Goal: Information Seeking & Learning: Check status

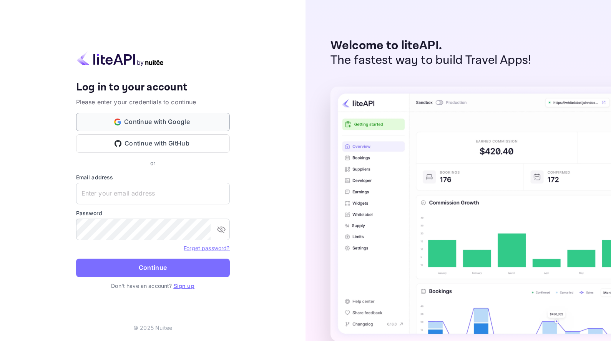
click at [207, 125] on button "Continue with Google" at bounding box center [153, 122] width 154 height 18
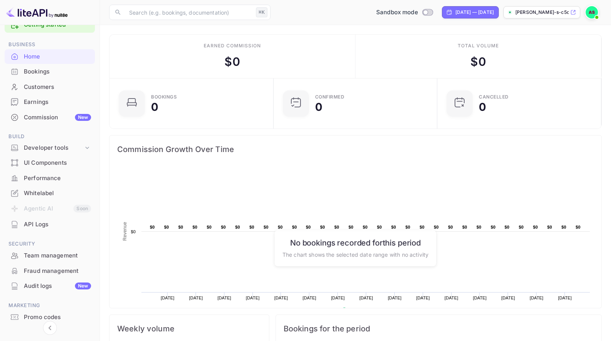
scroll to position [11, 0]
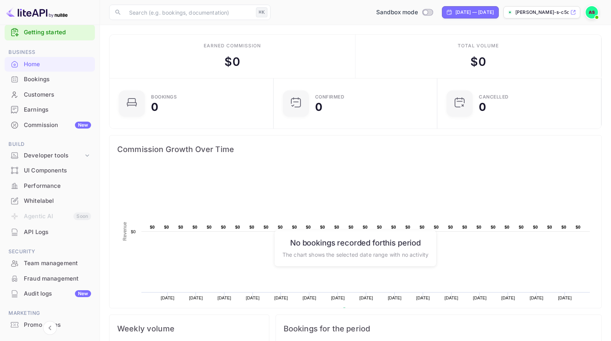
click at [50, 228] on div "API Logs" at bounding box center [57, 232] width 67 height 9
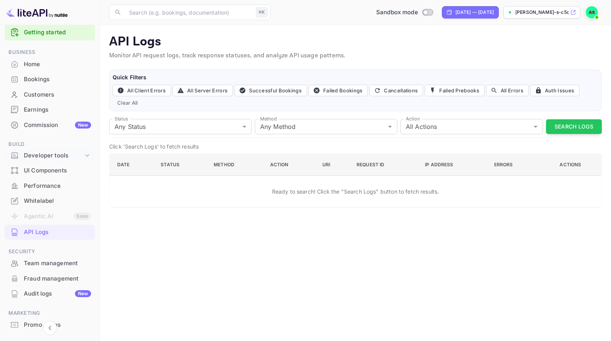
click at [62, 157] on div "Developer tools" at bounding box center [54, 155] width 60 height 9
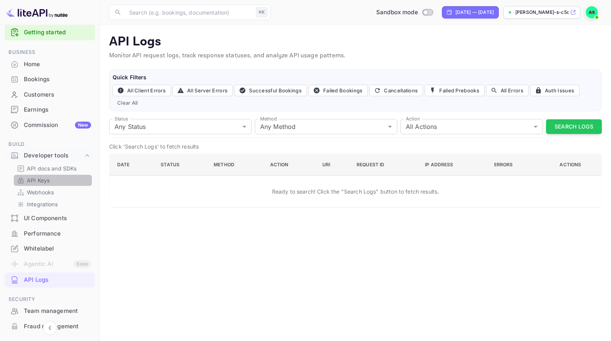
click at [60, 176] on link "API Keys" at bounding box center [53, 180] width 72 height 8
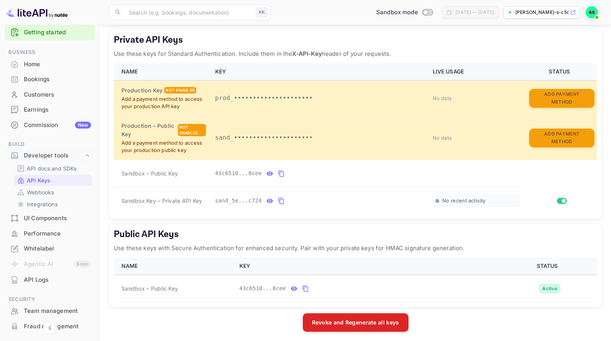
scroll to position [134, 0]
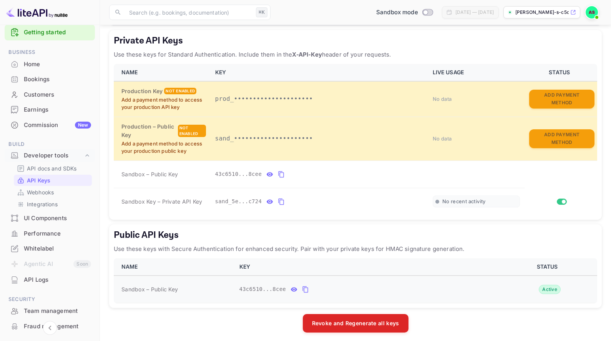
click at [303, 291] on button "public api keys table" at bounding box center [306, 289] width 10 height 12
click at [306, 285] on icon "public api keys table" at bounding box center [305, 289] width 7 height 9
click at [307, 288] on icon "public api keys table" at bounding box center [305, 289] width 7 height 9
click at [44, 203] on p "Integrations" at bounding box center [42, 204] width 31 height 8
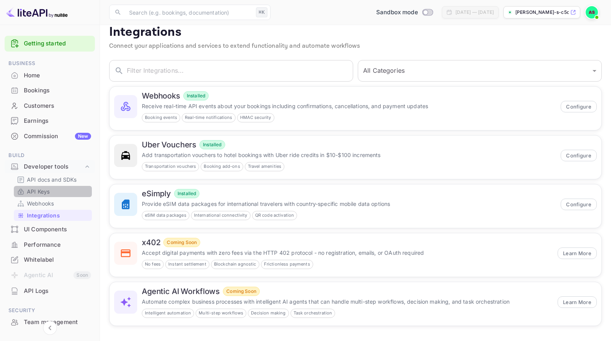
click at [70, 190] on link "API Keys" at bounding box center [53, 191] width 72 height 8
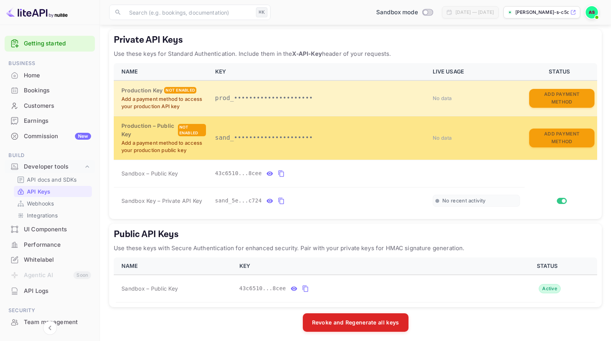
scroll to position [134, 0]
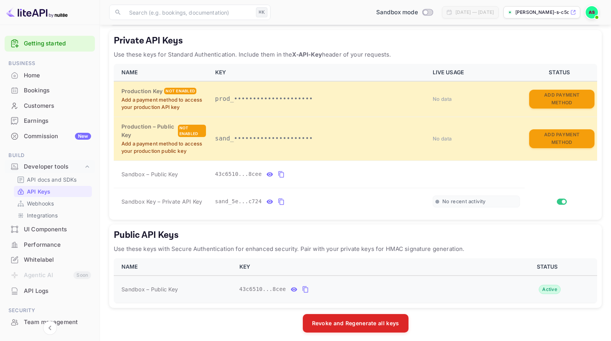
click at [368, 296] on td "43c6510...8cee" at bounding box center [368, 289] width 266 height 28
click at [51, 231] on div "UI Components" at bounding box center [57, 229] width 67 height 9
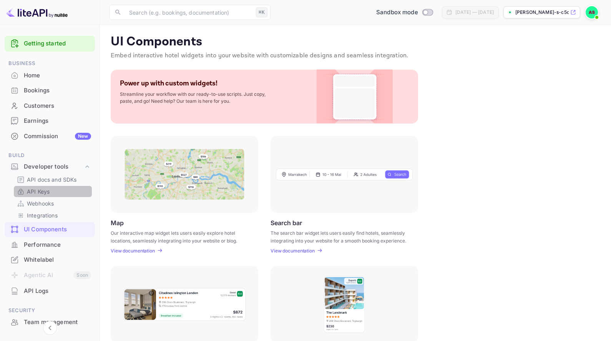
click at [55, 190] on link "API Keys" at bounding box center [53, 191] width 72 height 8
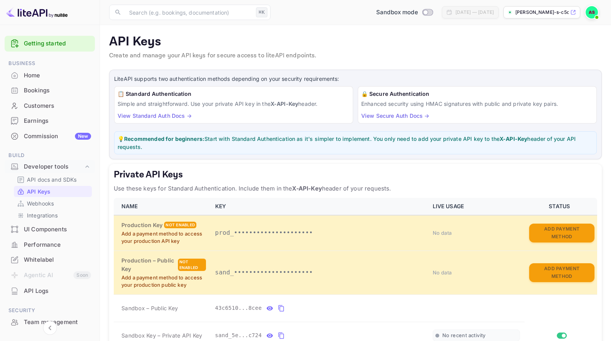
click at [57, 85] on div "Bookings" at bounding box center [50, 90] width 90 height 15
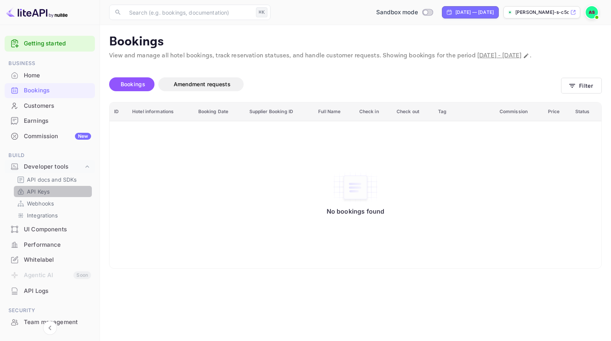
click at [55, 194] on div "API Keys" at bounding box center [53, 191] width 78 height 11
click at [40, 188] on p "API Keys" at bounding box center [38, 191] width 23 height 8
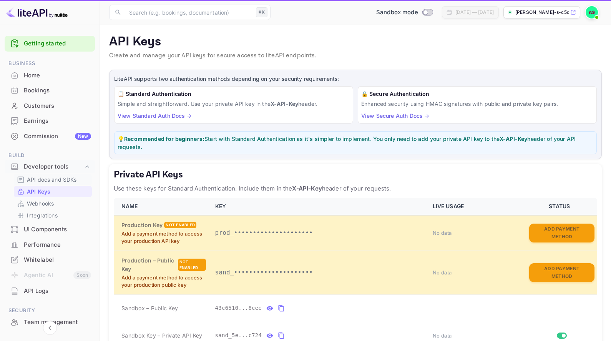
click at [53, 178] on p "API docs and SDKs" at bounding box center [52, 179] width 50 height 8
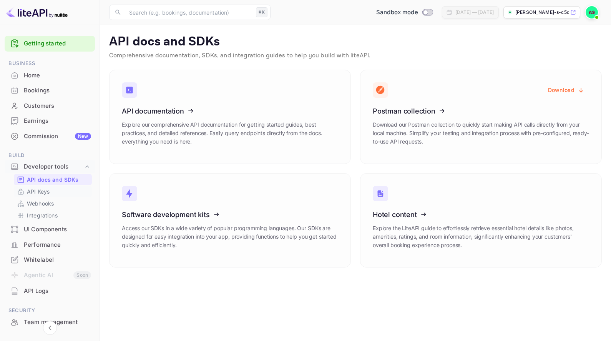
click at [52, 191] on link "API Keys" at bounding box center [53, 191] width 72 height 8
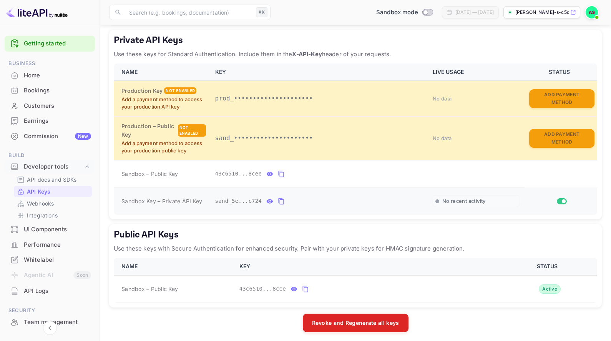
scroll to position [134, 0]
click at [279, 198] on icon "private api keys table" at bounding box center [281, 201] width 5 height 7
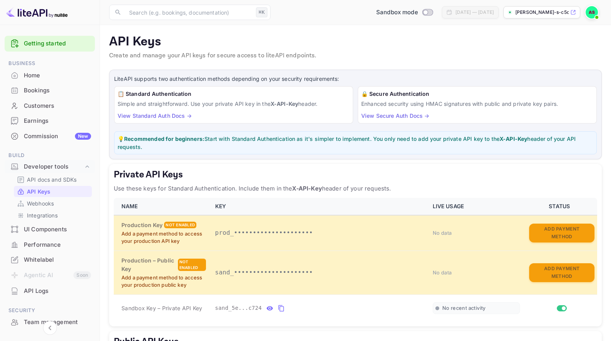
click at [184, 103] on p "Simple and straightforward. Use your private API key in the X-API-Key header." at bounding box center [234, 104] width 232 height 8
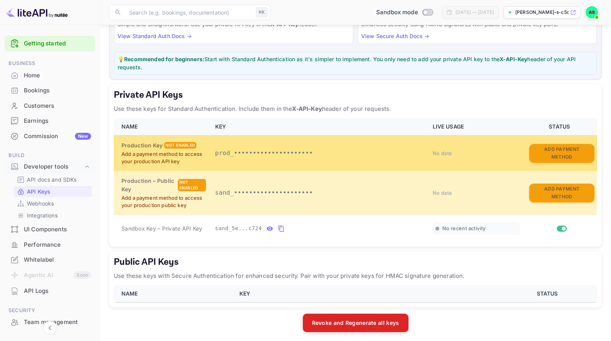
scroll to position [79, 0]
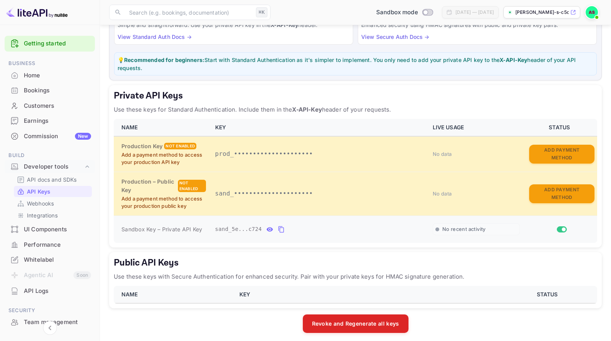
click at [280, 225] on icon "private api keys table" at bounding box center [281, 229] width 7 height 9
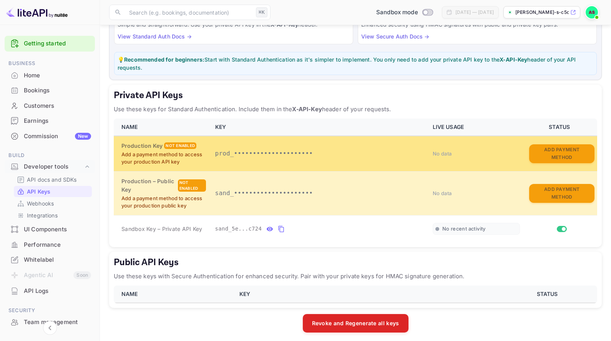
scroll to position [79, 0]
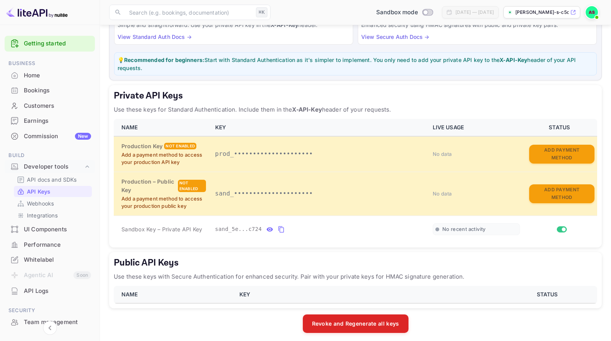
click at [49, 77] on div "Home" at bounding box center [57, 75] width 67 height 9
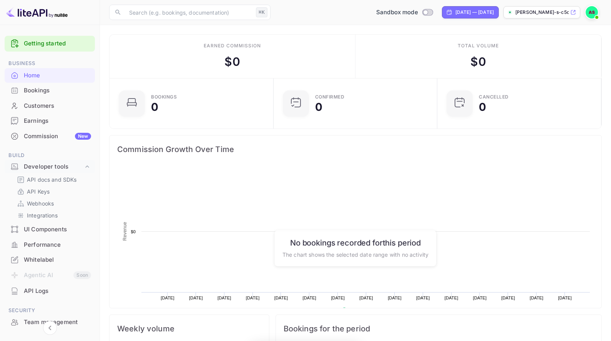
scroll to position [0, 0]
click at [48, 98] on div "Customers" at bounding box center [50, 105] width 90 height 15
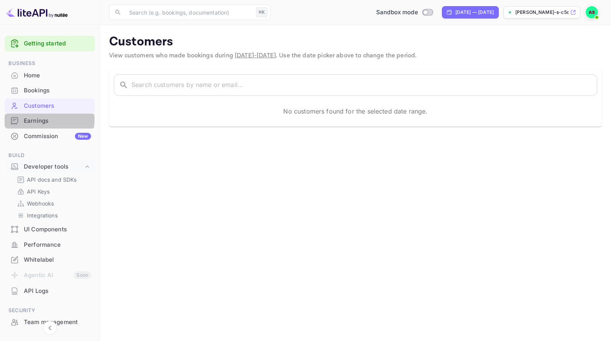
click at [39, 118] on div "Earnings" at bounding box center [57, 121] width 67 height 9
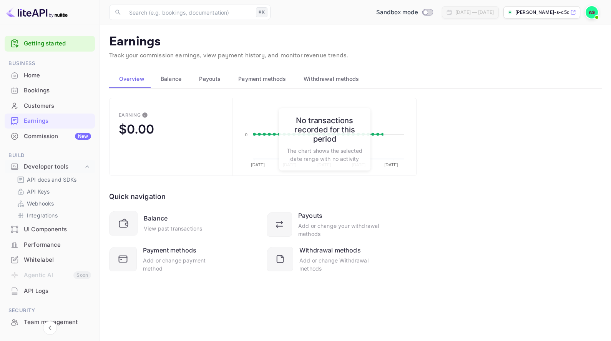
click at [48, 132] on div "Commission New" at bounding box center [57, 136] width 67 height 9
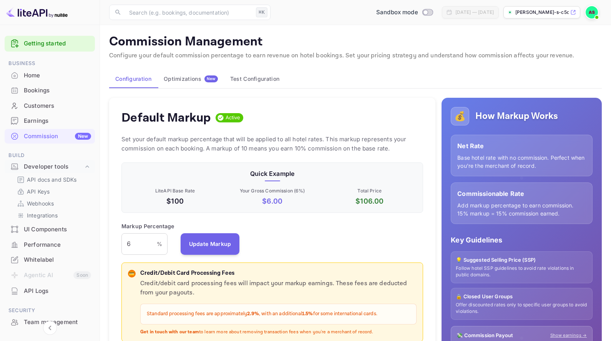
scroll to position [136, 302]
click at [55, 177] on p "API docs and SDKs" at bounding box center [52, 179] width 50 height 8
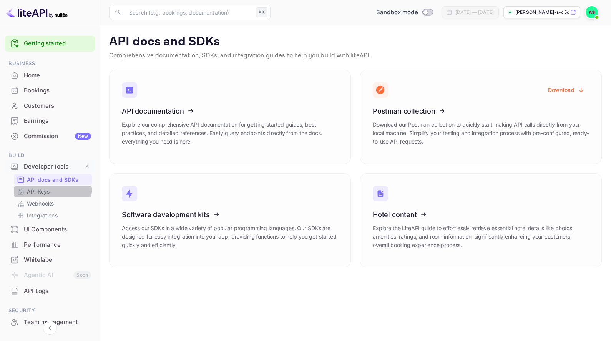
click at [49, 186] on div "API Keys" at bounding box center [53, 191] width 78 height 11
click at [70, 193] on link "API Keys" at bounding box center [53, 191] width 72 height 8
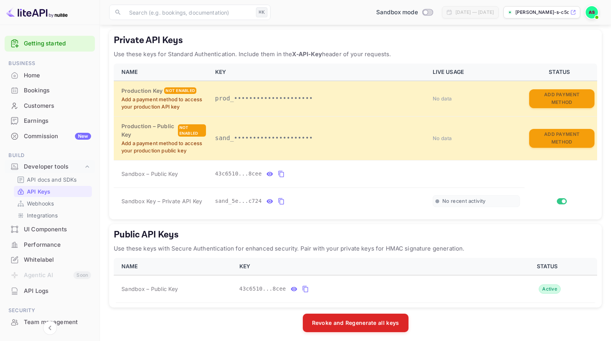
scroll to position [134, 0]
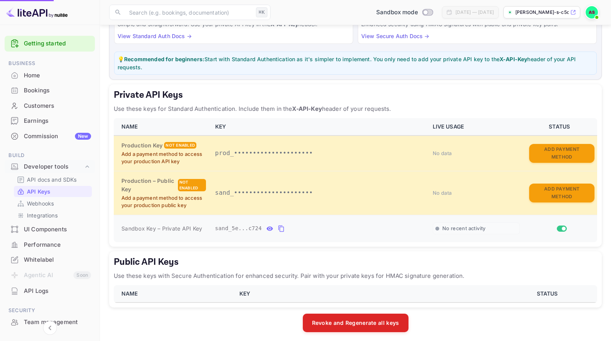
scroll to position [79, 0]
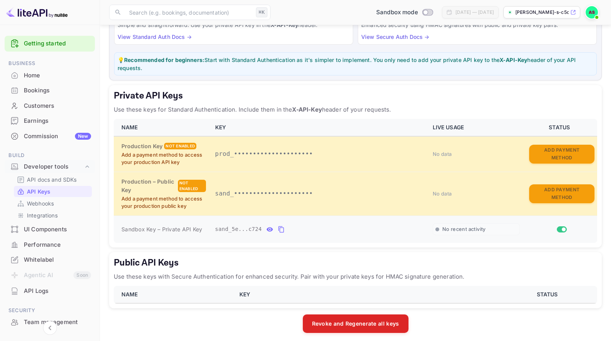
click at [468, 223] on div "No recent activity" at bounding box center [477, 229] width 88 height 12
click at [457, 228] on span "No recent activity" at bounding box center [464, 229] width 43 height 7
drag, startPoint x: 116, startPoint y: 94, endPoint x: 395, endPoint y: 109, distance: 279.5
click at [395, 109] on div "Private API Keys Use these keys for Standard Authentication. Include them in th…" at bounding box center [355, 166] width 493 height 162
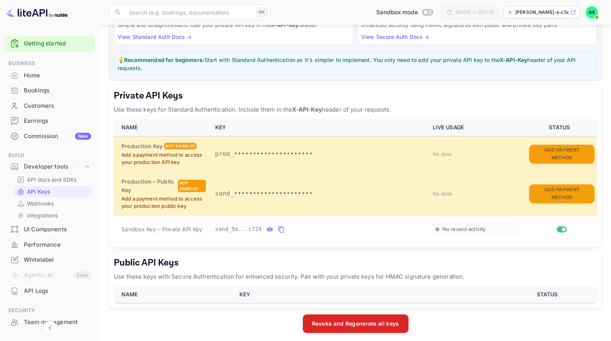
copy div "Private API Keys Use these keys for Standard Authentication. Include them in th…"
drag, startPoint x: 123, startPoint y: 227, endPoint x: 248, endPoint y: 232, distance: 125.8
click at [249, 232] on tr "Sandbox Key – Private API Key sand_5e...c724 No recent activity" at bounding box center [356, 228] width 484 height 27
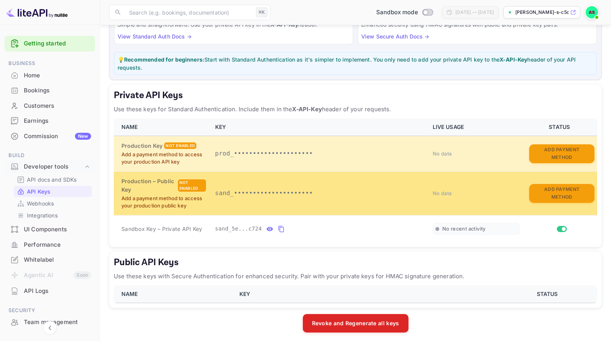
scroll to position [79, 0]
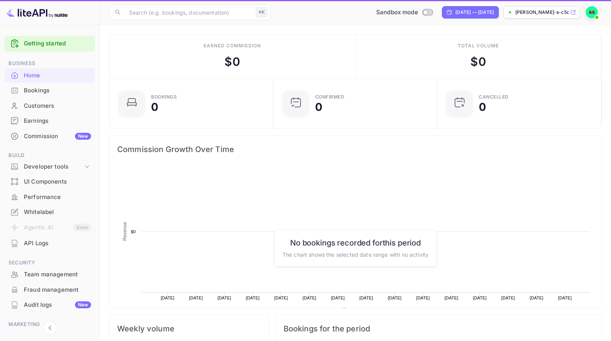
scroll to position [125, 159]
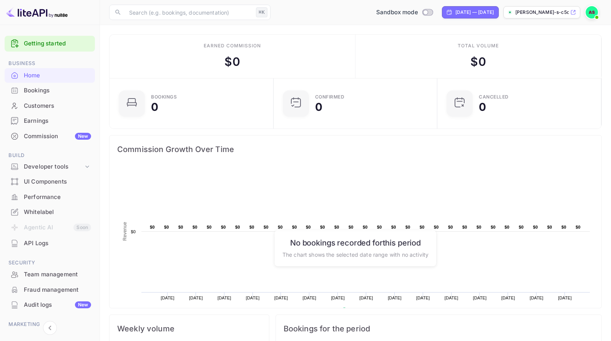
click at [50, 246] on div "API Logs" at bounding box center [50, 243] width 90 height 15
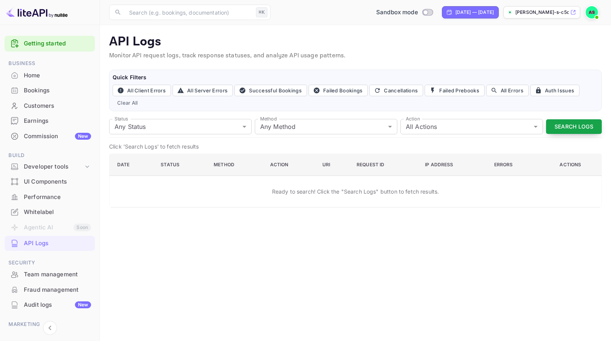
click at [573, 126] on button "Search Logs" at bounding box center [574, 126] width 56 height 15
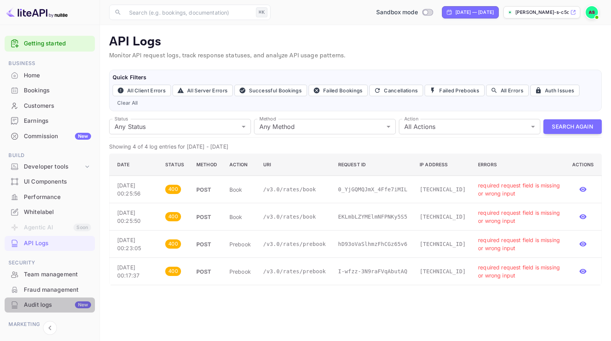
click at [53, 300] on div "Audit logs New" at bounding box center [57, 304] width 67 height 9
click at [67, 301] on div "Audit logs New" at bounding box center [57, 304] width 67 height 9
click at [65, 181] on div "UI Components" at bounding box center [57, 181] width 67 height 9
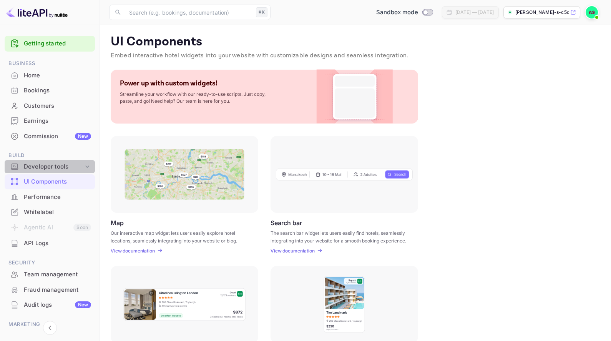
click at [66, 170] on div "Developer tools" at bounding box center [50, 166] width 90 height 13
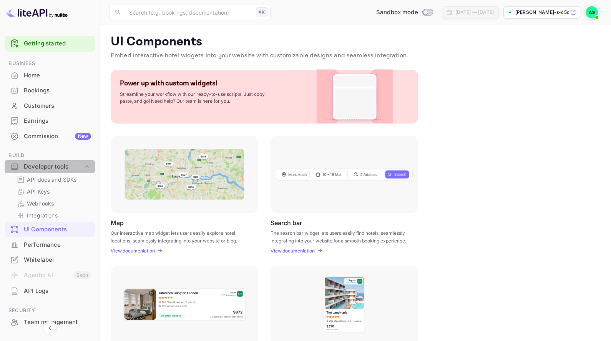
click at [66, 170] on div "Developer tools" at bounding box center [50, 166] width 90 height 13
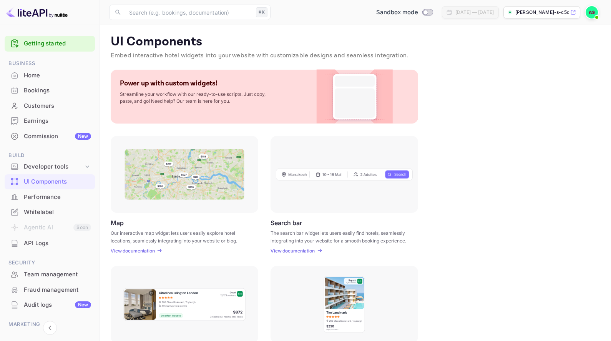
click at [148, 248] on p "View documentation" at bounding box center [133, 251] width 44 height 6
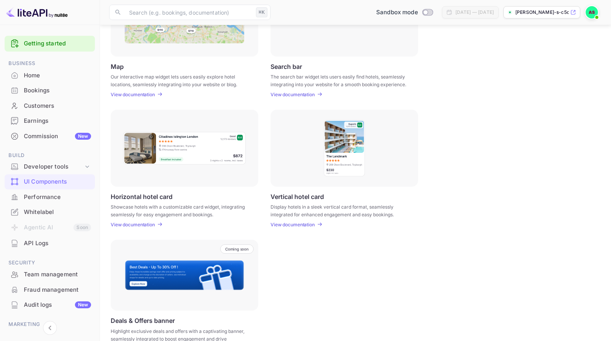
scroll to position [159, 0]
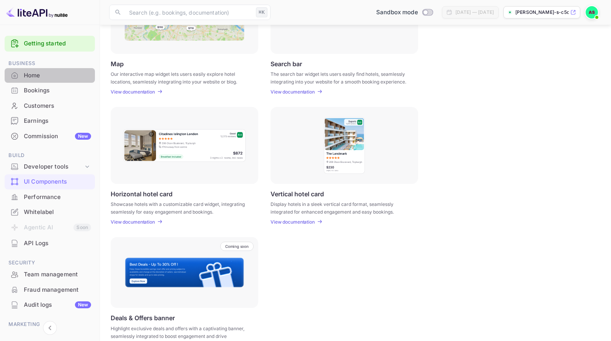
click at [68, 77] on div "Home" at bounding box center [57, 75] width 67 height 9
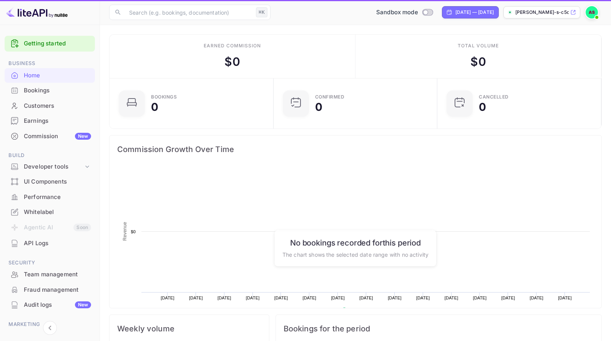
scroll to position [125, 159]
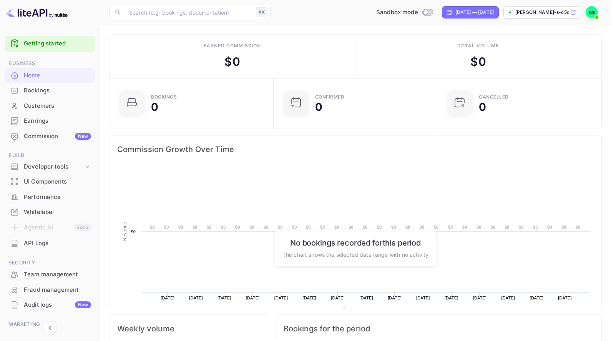
click at [62, 87] on div "Bookings" at bounding box center [57, 90] width 67 height 9
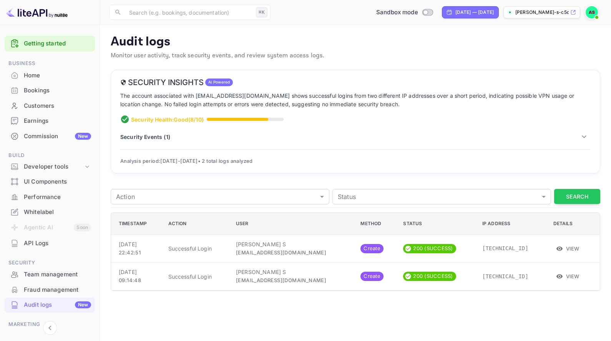
click at [149, 133] on p "Security Events ( 1 )" at bounding box center [145, 137] width 50 height 8
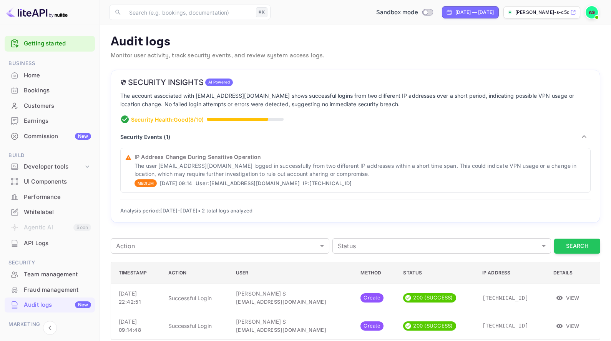
click at [149, 134] on p "Security Events ( 1 )" at bounding box center [145, 137] width 50 height 8
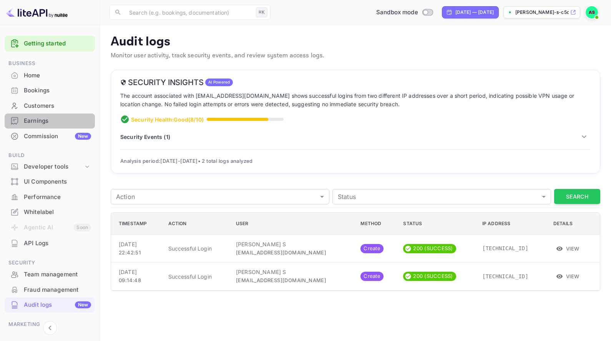
click at [34, 122] on div "Earnings" at bounding box center [57, 121] width 67 height 9
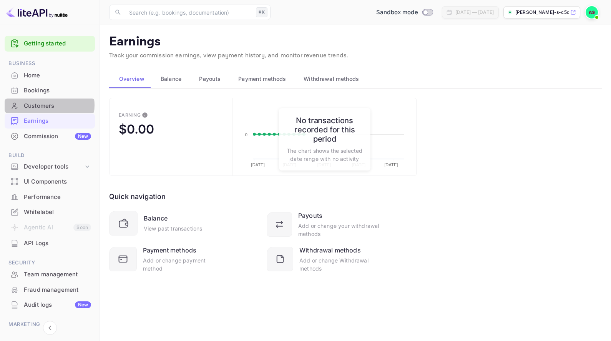
click at [47, 105] on div "Customers" at bounding box center [57, 106] width 67 height 9
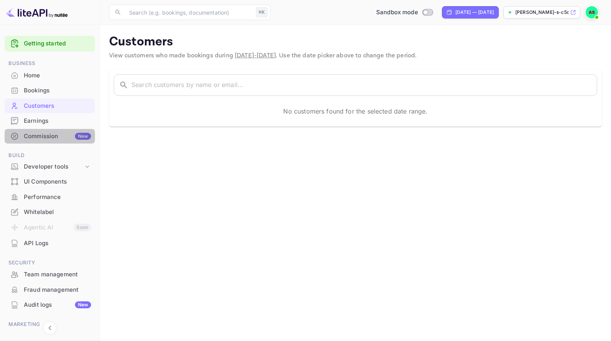
click at [54, 129] on div "Commission New" at bounding box center [50, 136] width 90 height 15
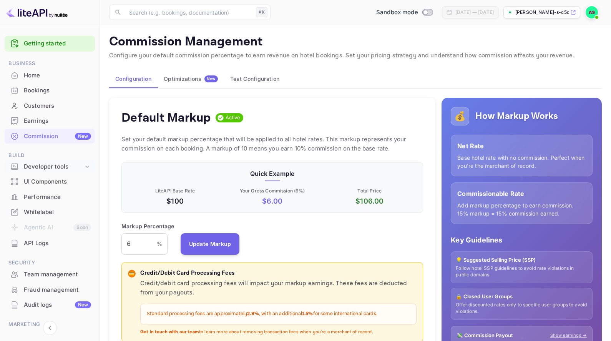
scroll to position [136, 302]
click at [37, 236] on div "API Logs" at bounding box center [50, 243] width 90 height 15
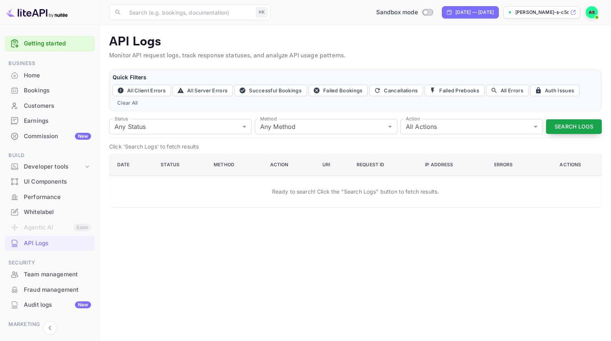
click at [562, 125] on button "Search Logs" at bounding box center [574, 126] width 56 height 15
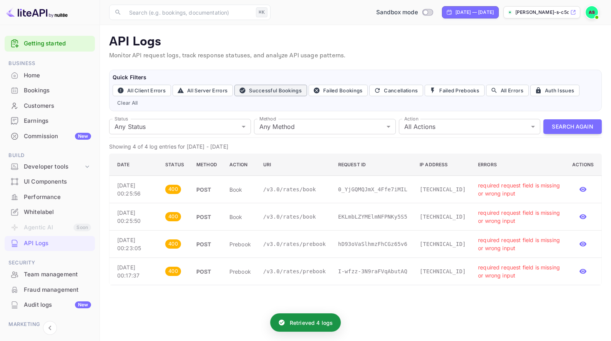
click at [292, 91] on button "Successful Bookings" at bounding box center [271, 91] width 73 height 12
type input "200"
type input "post"
type input "book"
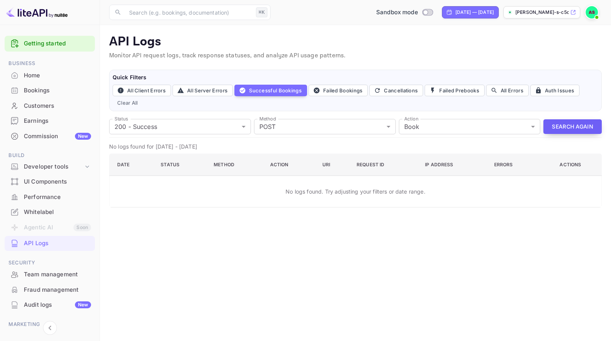
click at [589, 125] on button "Search Again" at bounding box center [573, 126] width 58 height 15
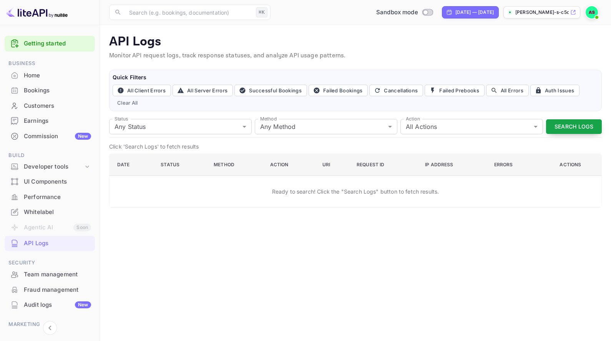
click at [555, 133] on button "Search Logs" at bounding box center [574, 126] width 56 height 15
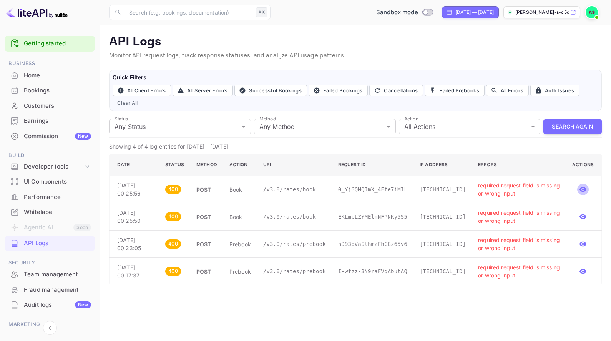
click at [581, 186] on icon "button" at bounding box center [583, 189] width 8 height 8
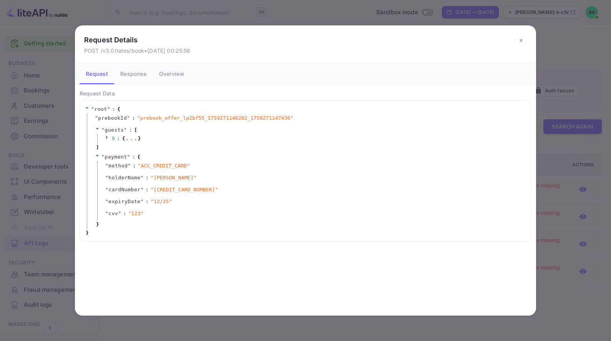
click at [518, 36] on icon at bounding box center [522, 41] width 12 height 12
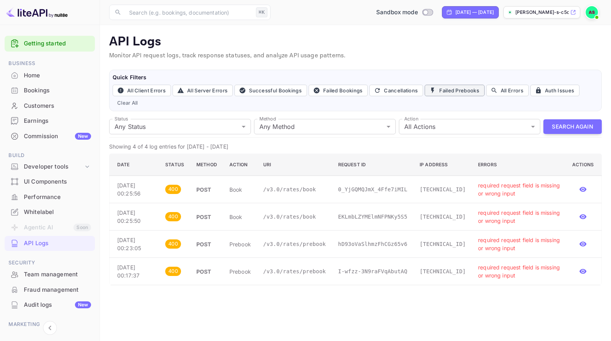
click at [466, 91] on button "Failed Prebooks" at bounding box center [455, 91] width 60 height 12
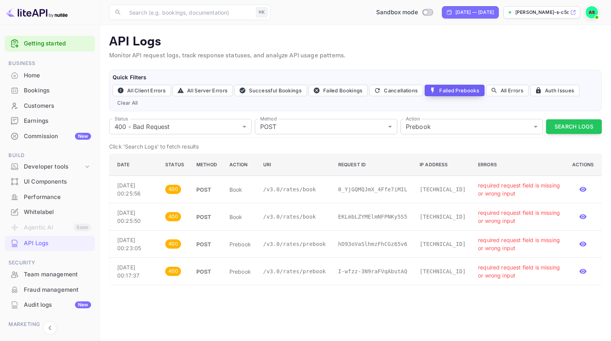
type input "400"
type input "post"
type input "prebook"
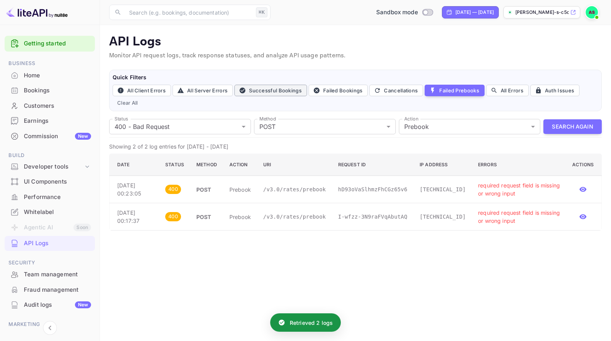
click at [302, 90] on button "Successful Bookings" at bounding box center [271, 91] width 73 height 12
type input "200"
type input "book"
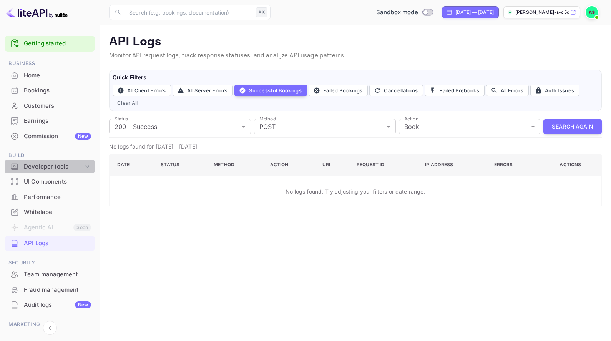
click at [63, 168] on div "Developer tools" at bounding box center [54, 166] width 60 height 9
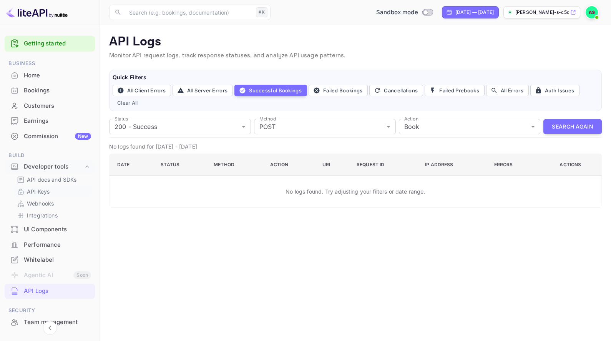
click at [53, 190] on link "API Keys" at bounding box center [53, 191] width 72 height 8
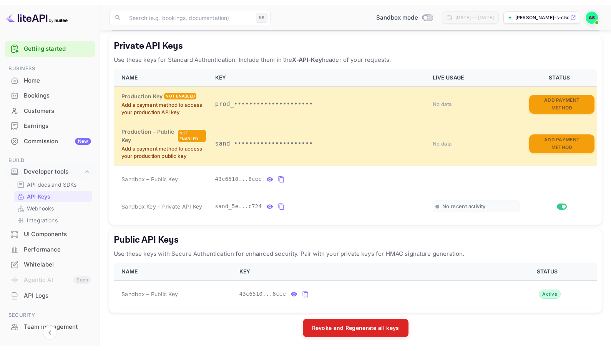
scroll to position [123, 0]
